Goal: Check status: Check status

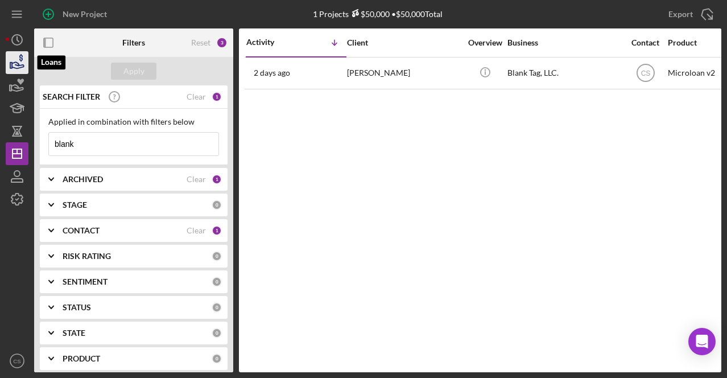
click at [12, 56] on icon "button" at bounding box center [17, 62] width 28 height 28
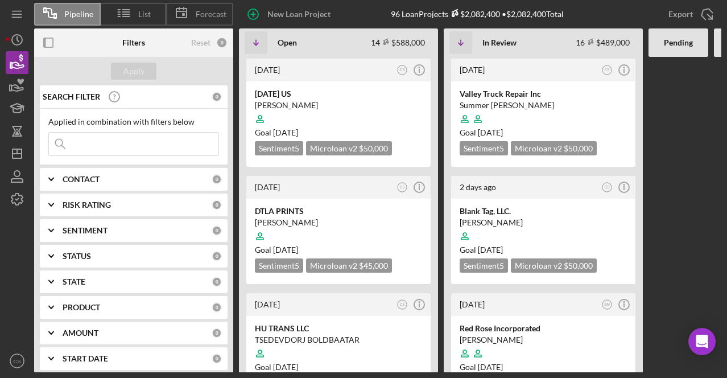
click at [142, 152] on input at bounding box center [134, 144] width 170 height 23
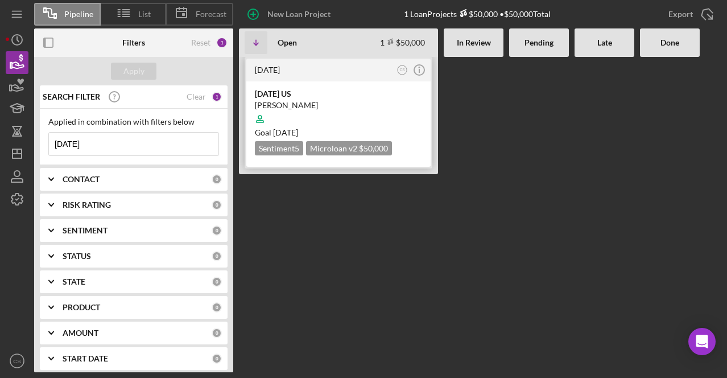
type input "[DATE]"
click at [287, 107] on div "[PERSON_NAME]" at bounding box center [338, 105] width 167 height 11
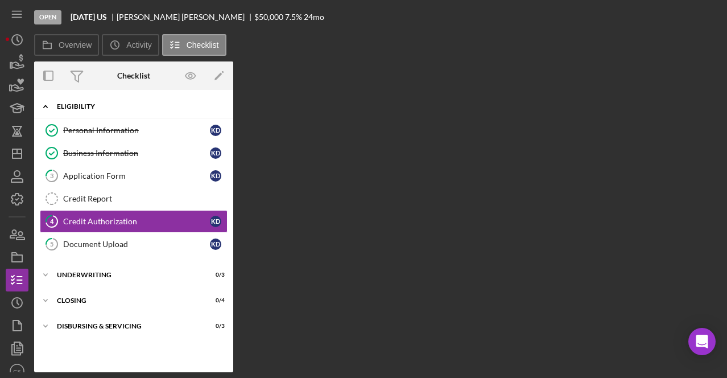
click at [83, 102] on div "Icon/Expander Eligibility 2 / 6" at bounding box center [133, 106] width 199 height 23
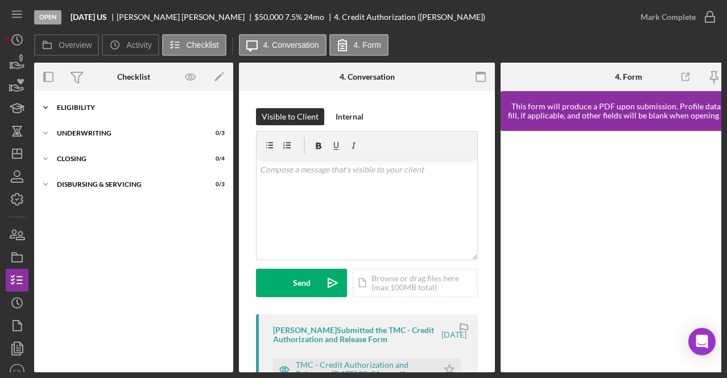
click at [85, 106] on div "Eligibility" at bounding box center [138, 107] width 162 height 7
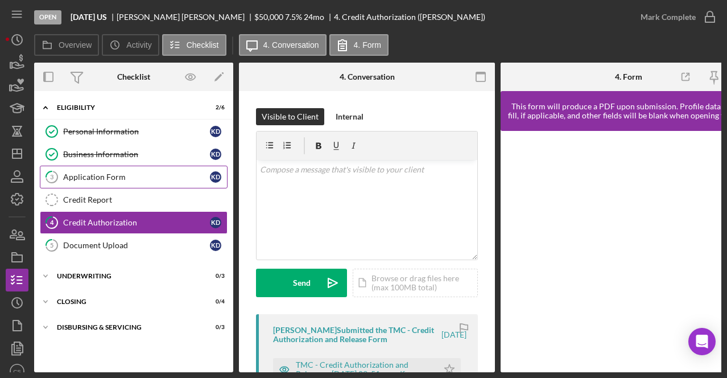
click at [80, 176] on div "Application Form" at bounding box center [136, 176] width 147 height 9
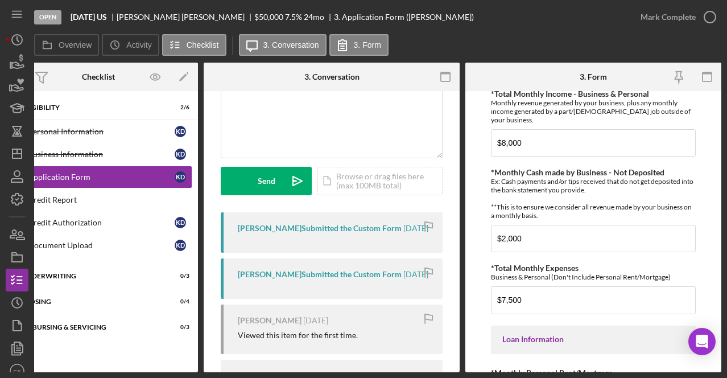
scroll to position [362, 0]
